Goal: Task Accomplishment & Management: Complete application form

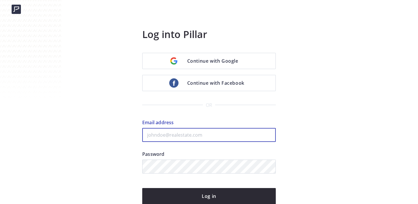
type input "adoumont83@gmail.com"
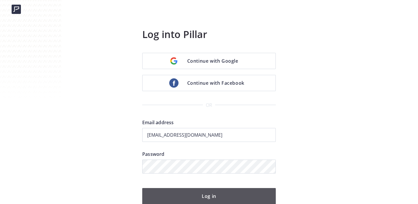
click at [201, 192] on button "Log in" at bounding box center [209, 196] width 134 height 16
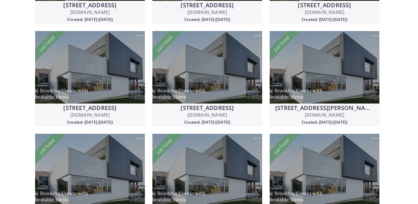
scroll to position [273, 0]
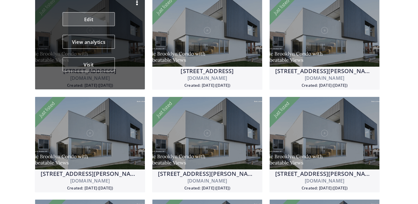
click at [98, 18] on link "Edit" at bounding box center [89, 19] width 52 height 14
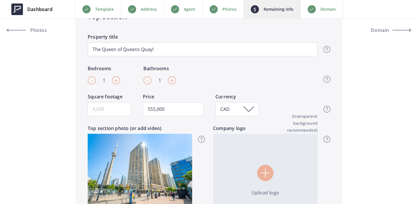
scroll to position [228, 0]
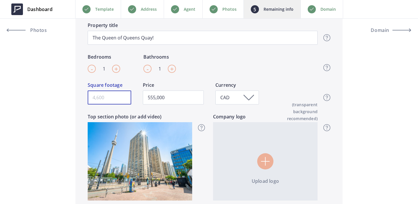
click at [103, 99] on input "Square footage" at bounding box center [110, 98] width 44 height 14
type input "8"
type input "555,000"
type input "80"
type input "555,000"
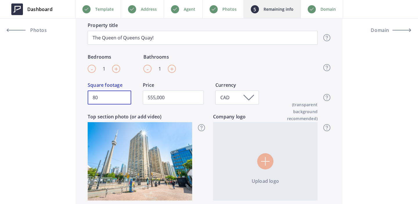
type input "800"
type input "555,000"
type input "800"
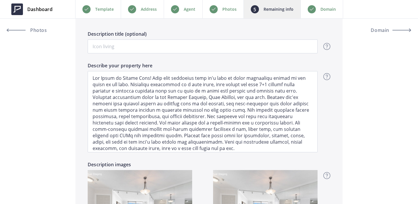
scroll to position [476, 0]
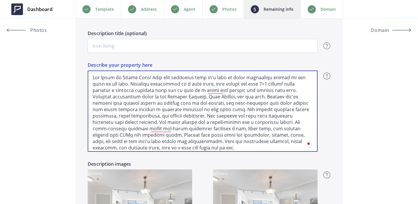
drag, startPoint x: 154, startPoint y: 76, endPoint x: 90, endPoint y: 78, distance: 64.8
click at [90, 78] on textarea "Describe your property here" at bounding box center [203, 111] width 230 height 81
type input "555,000"
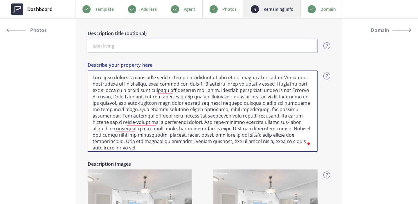
type textarea "This unit showcases what it's like to enjoy waterfront living in the heart of t…"
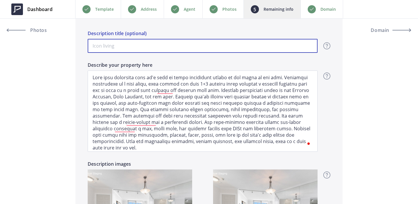
click at [118, 47] on input "Description title (optional)" at bounding box center [203, 46] width 230 height 14
paste input "The Queen of Queens Quay!"
type input "555,000"
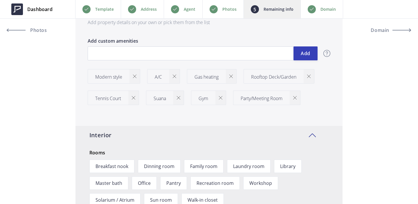
scroll to position [771, 0]
type input "The Queen of Queens Quay!"
click at [136, 100] on div at bounding box center [133, 98] width 10 height 14
click at [120, 98] on img at bounding box center [119, 97] width 3 height 3
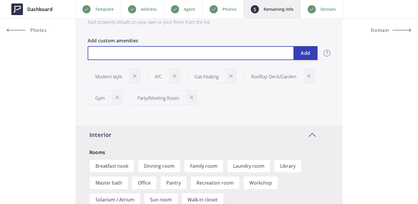
click at [147, 51] on input "text" at bounding box center [203, 53] width 230 height 14
type input "555,000"
type input "S"
type input "555,000"
type input "Sa"
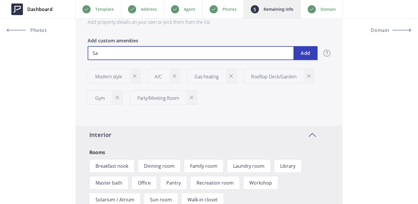
type input "555,000"
type input "Sau"
type input "555,000"
type input "Saun"
type input "555,000"
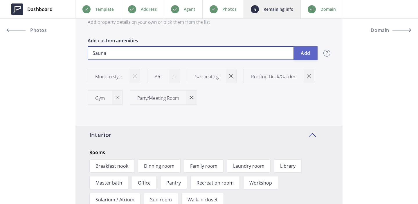
type input "Sauna"
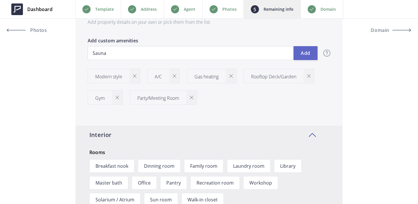
click at [307, 55] on button "Add" at bounding box center [305, 53] width 24 height 14
type input "555,000"
click at [233, 76] on img at bounding box center [230, 75] width 3 height 3
type input "555,000"
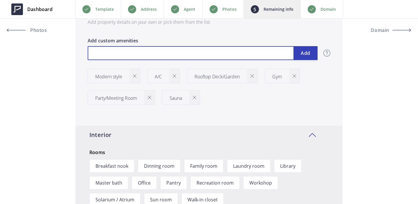
click at [220, 54] on input "text" at bounding box center [203, 53] width 230 height 14
type input "In-Suite Washer/Dryer"
click at [292, 50] on input "In-Suite Washer/Dryer" at bounding box center [203, 53] width 230 height 14
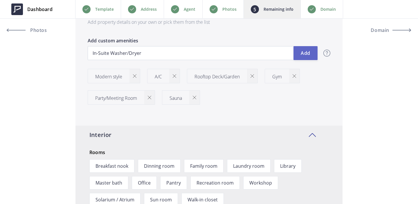
click at [304, 54] on button "Add" at bounding box center [305, 53] width 24 height 14
type input "555,000"
click at [267, 45] on label "Add custom amenities" at bounding box center [203, 41] width 230 height 9
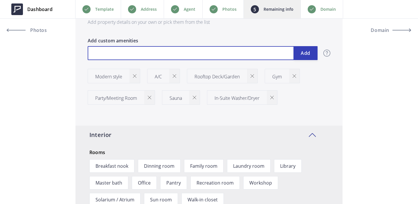
click at [267, 53] on input "text" at bounding box center [203, 53] width 230 height 14
type input "555,000"
type input "W"
type input "555,000"
type input "Wa"
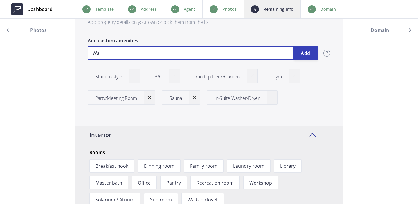
type input "555,000"
type input "Wat"
type input "555,000"
type input "Wate"
type input "555,000"
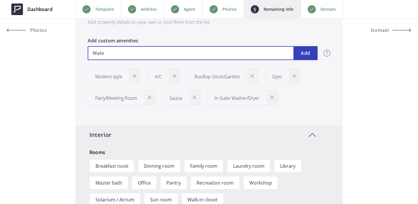
type input "Water"
type input "555,000"
type input "Water"
type input "555,000"
type input "Water V"
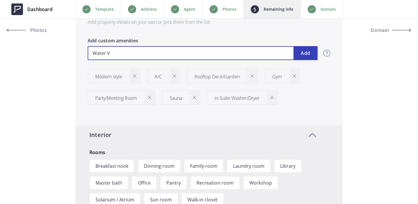
type input "555,000"
type input "Water Vi"
type input "555,000"
type input "Water Vie"
type input "555,000"
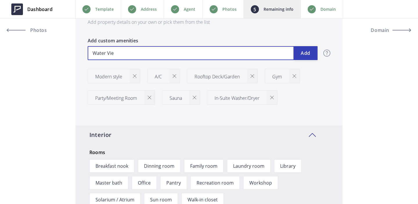
type input "Water View"
type input "555,000"
type input "Water Views"
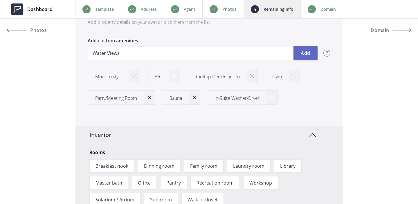
click at [300, 58] on button "Add" at bounding box center [305, 53] width 24 height 14
type input "555,000"
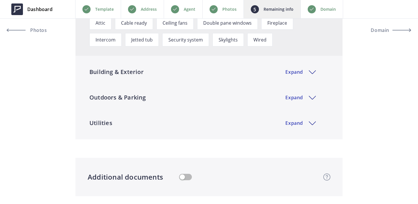
scroll to position [1084, 0]
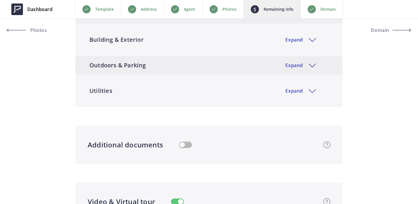
click at [315, 66] on div "Outdoors & Parking Expand" at bounding box center [208, 65] width 267 height 19
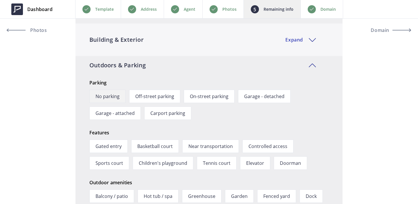
click at [113, 95] on span "No parking" at bounding box center [107, 96] width 36 height 13
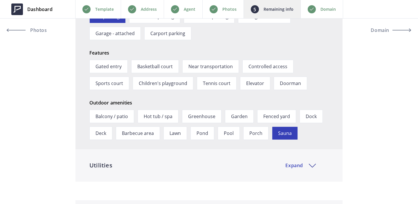
scroll to position [1175, 0]
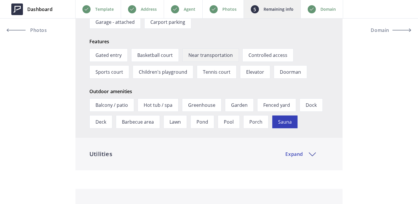
click at [210, 52] on span "Near transportation" at bounding box center [210, 54] width 57 height 13
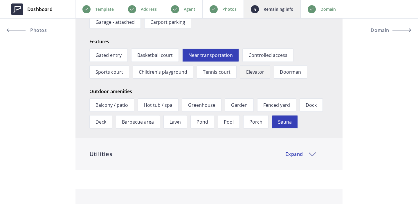
click at [246, 70] on span "Elevator" at bounding box center [255, 71] width 30 height 13
click at [136, 124] on span "Barbecue area" at bounding box center [138, 121] width 44 height 13
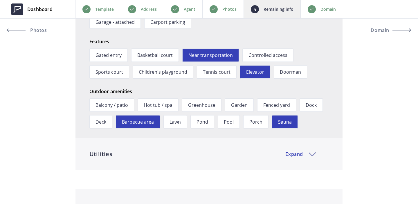
scroll to position [1212, 0]
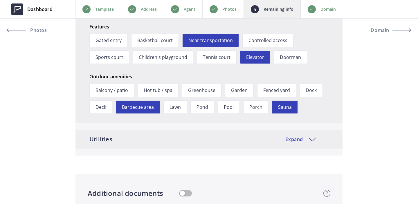
click at [103, 142] on div "Utilities Expand" at bounding box center [208, 139] width 267 height 19
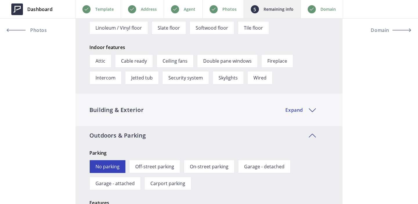
scroll to position [1035, 0]
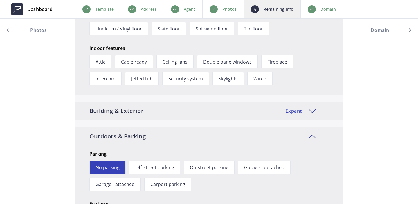
click at [299, 111] on div "Building & Exterior Expand" at bounding box center [208, 111] width 267 height 19
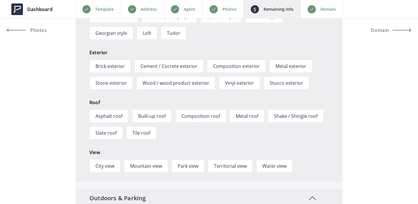
scroll to position [1182, 0]
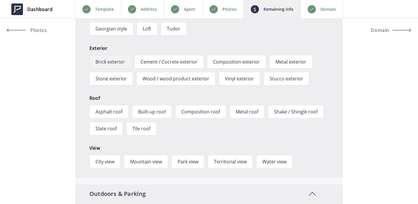
click at [122, 62] on span "Brick exterior" at bounding box center [110, 61] width 42 height 13
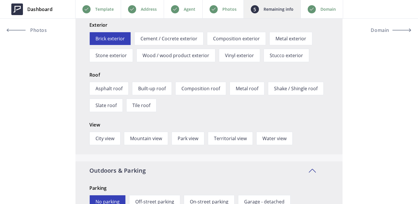
scroll to position [1204, 0]
click at [110, 138] on span "City view" at bounding box center [104, 138] width 31 height 13
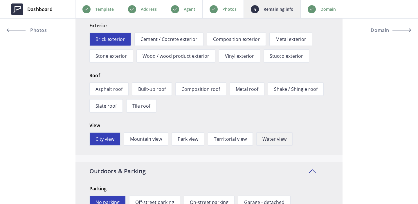
click at [274, 143] on span "Water view" at bounding box center [274, 138] width 36 height 13
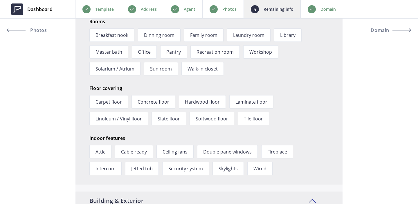
scroll to position [945, 0]
click at [257, 102] on span "Laminate floor" at bounding box center [251, 101] width 44 height 13
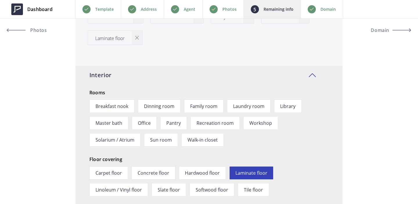
scroll to position [896, 0]
click at [203, 108] on span "Family room" at bounding box center [203, 105] width 39 height 13
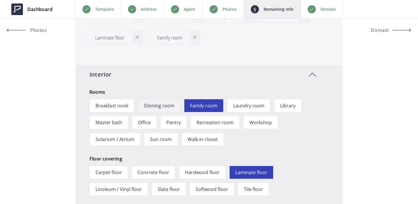
click at [172, 104] on span "Dinning room" at bounding box center [159, 105] width 43 height 13
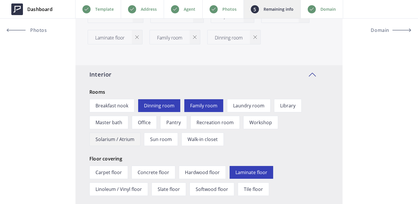
click at [117, 140] on span "Solarium / Atrium" at bounding box center [114, 139] width 51 height 13
type input "555,000"
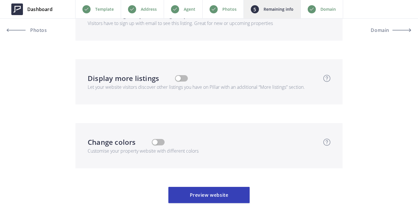
scroll to position [2305, 0]
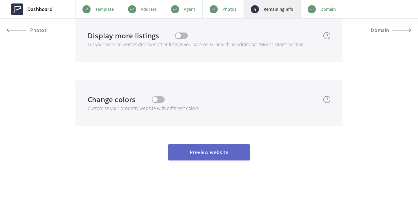
click at [222, 155] on button "Preview website" at bounding box center [208, 152] width 81 height 16
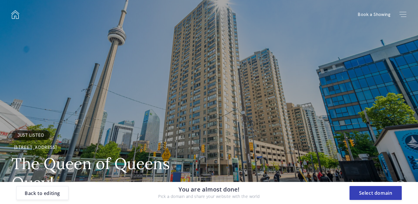
scroll to position [0, 0]
click at [385, 192] on button "Select domain" at bounding box center [376, 193] width 52 height 14
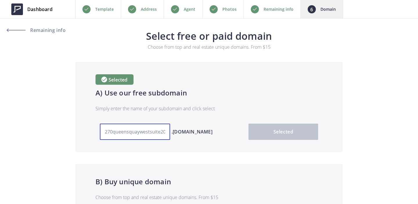
click at [142, 130] on input "270queensquaywestsuite2008" at bounding box center [135, 132] width 70 height 16
click at [392, 85] on section "Selected A) Use our free subdomain Simply enter the name of your subdomain and …" at bounding box center [209, 151] width 418 height 179
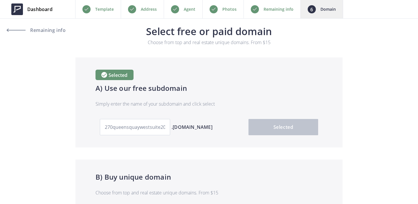
scroll to position [0, 0]
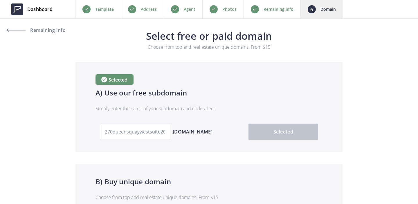
click at [266, 13] on div "Remaining info" at bounding box center [272, 9] width 57 height 18
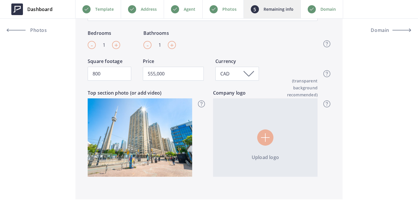
scroll to position [252, 0]
